Goal: Information Seeking & Learning: Learn about a topic

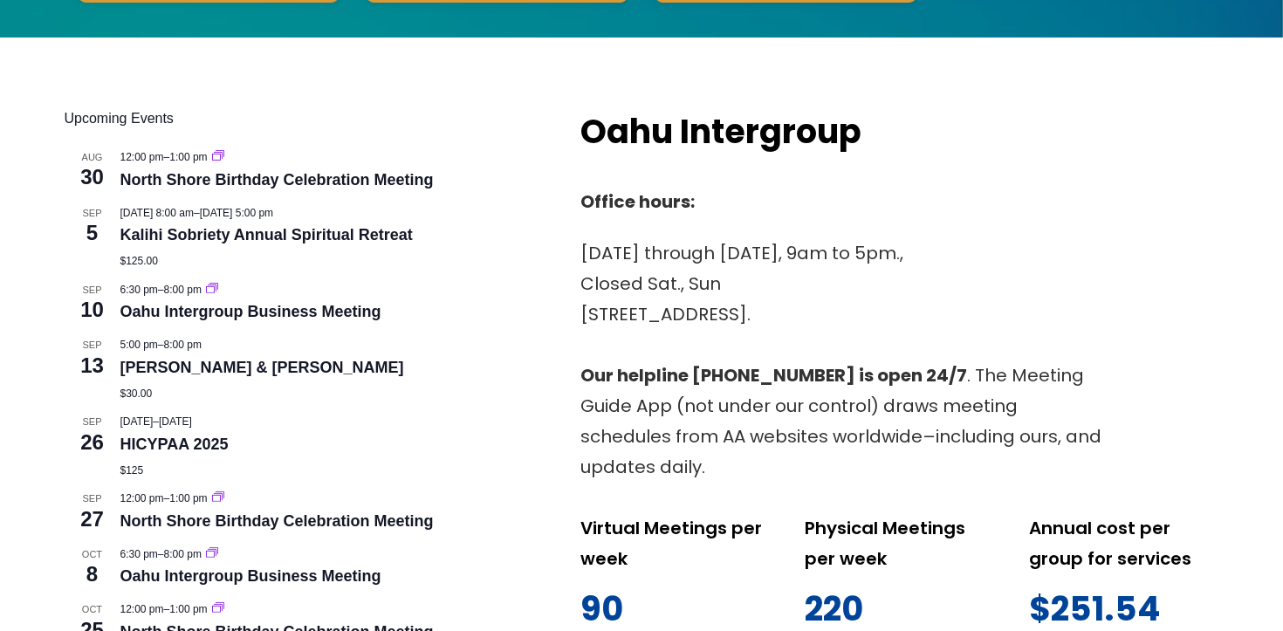
scroll to position [640, 0]
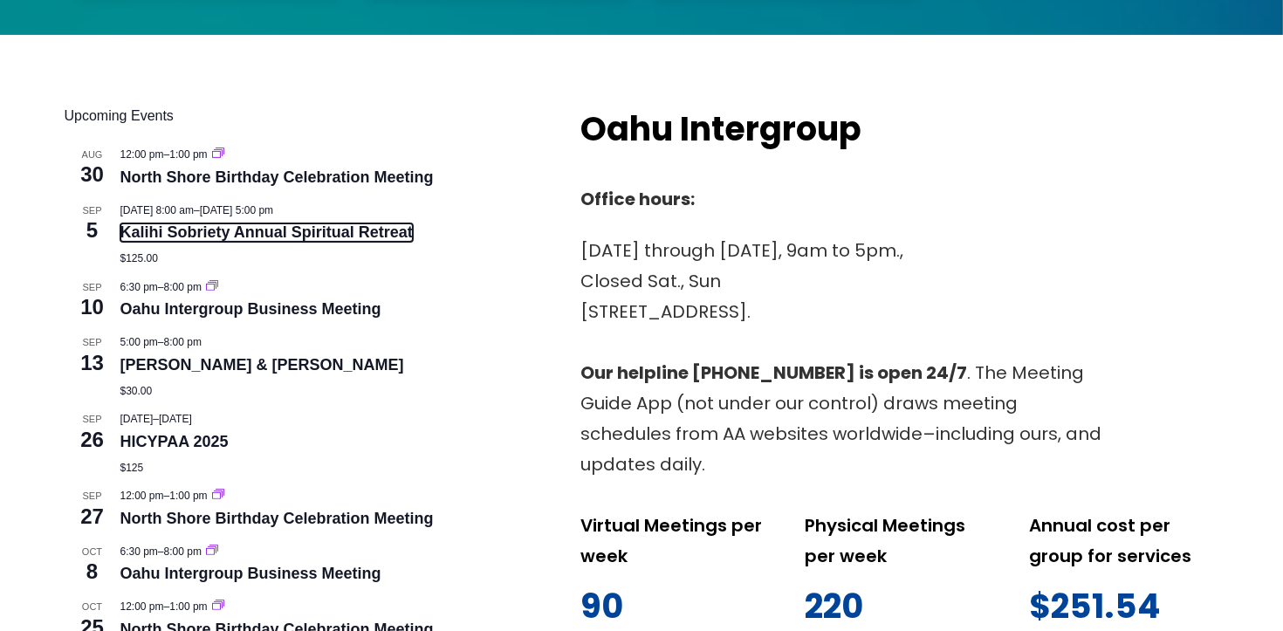
click at [368, 232] on link "Kalihi Sobriety Annual Spiritual Retreat" at bounding box center [266, 232] width 292 height 18
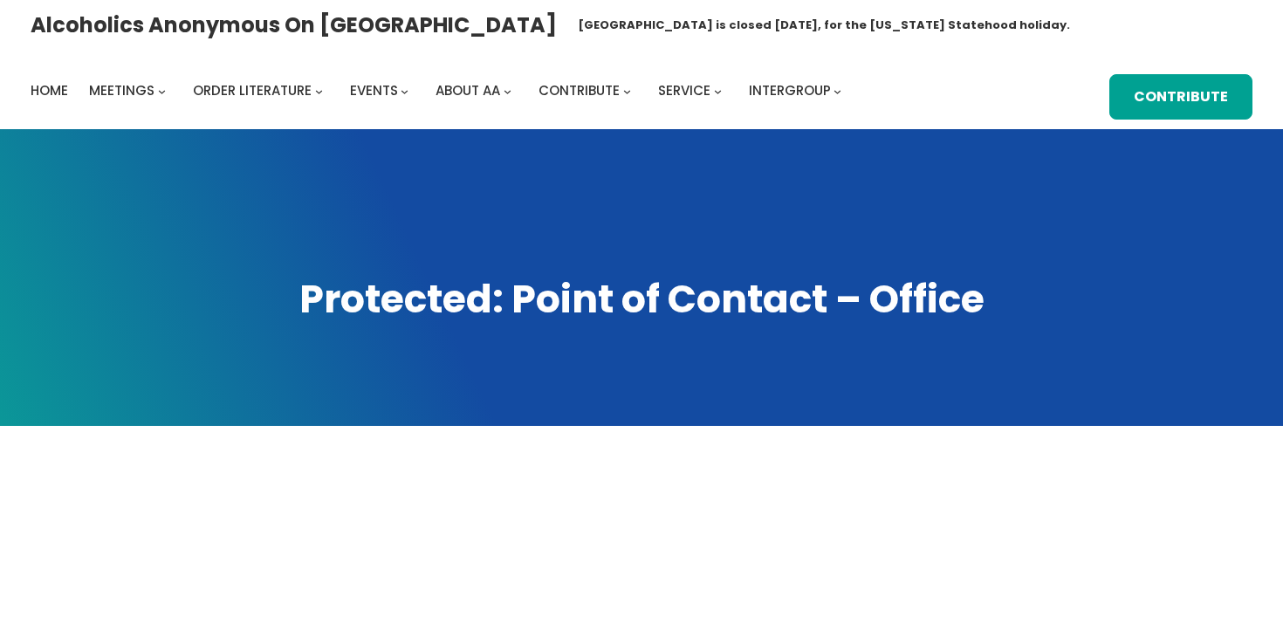
scroll to position [466, 0]
